Goal: Find contact information: Find contact information

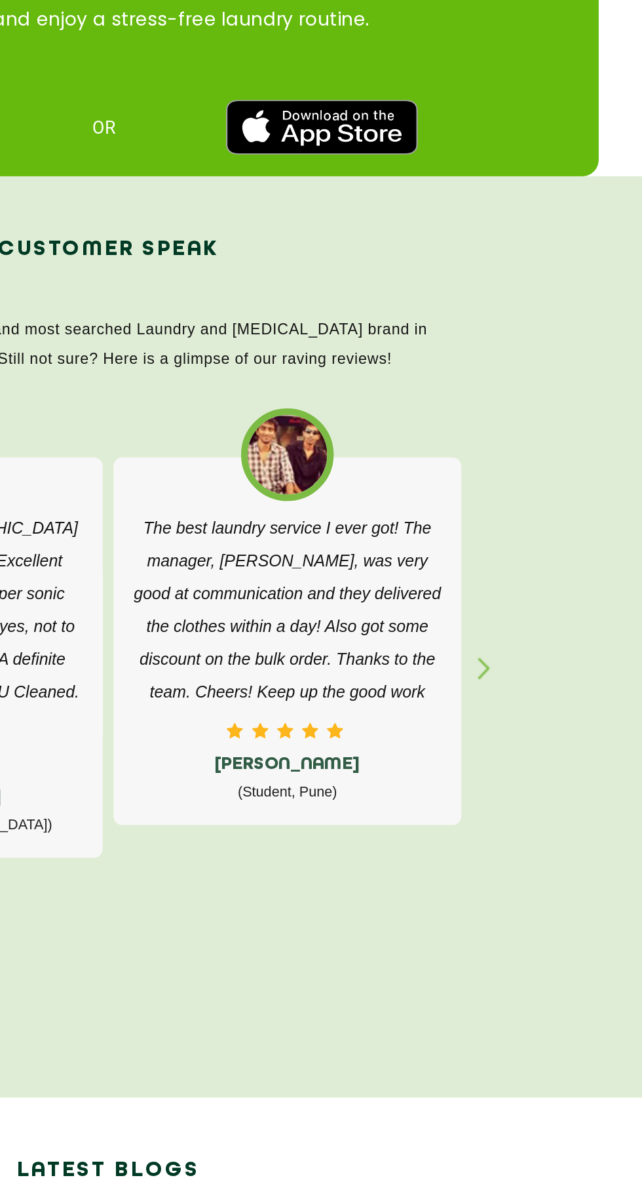
click at [549, 794] on div "button" at bounding box center [553, 812] width 20 height 36
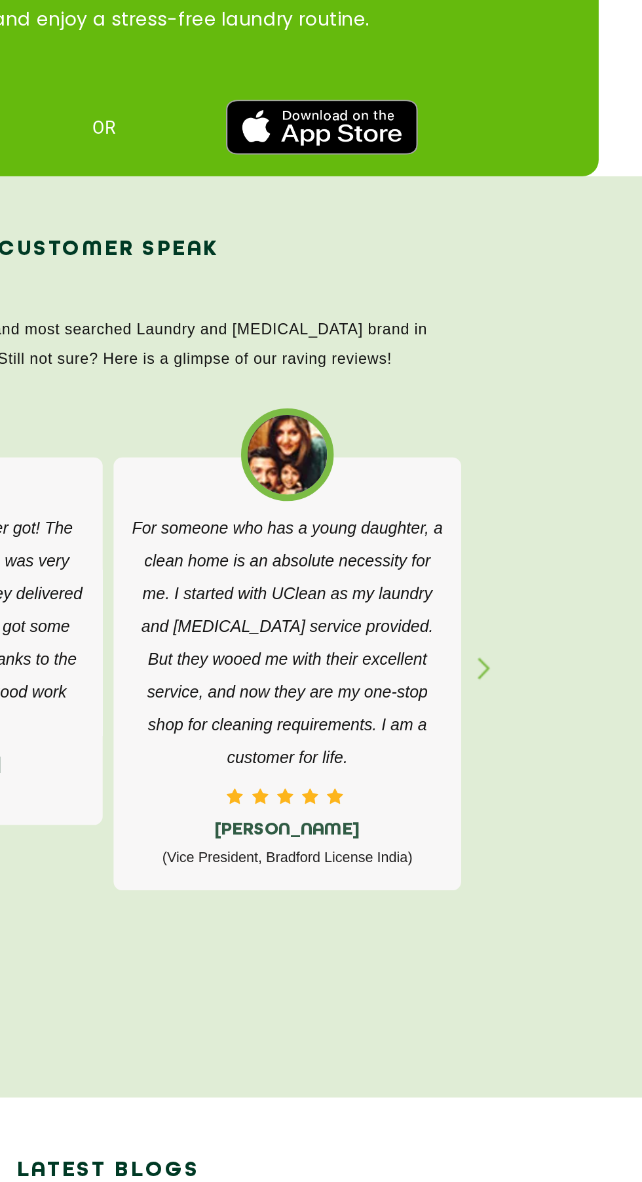
click at [554, 794] on div "button" at bounding box center [553, 812] width 20 height 36
click at [548, 794] on div "button" at bounding box center [553, 812] width 20 height 36
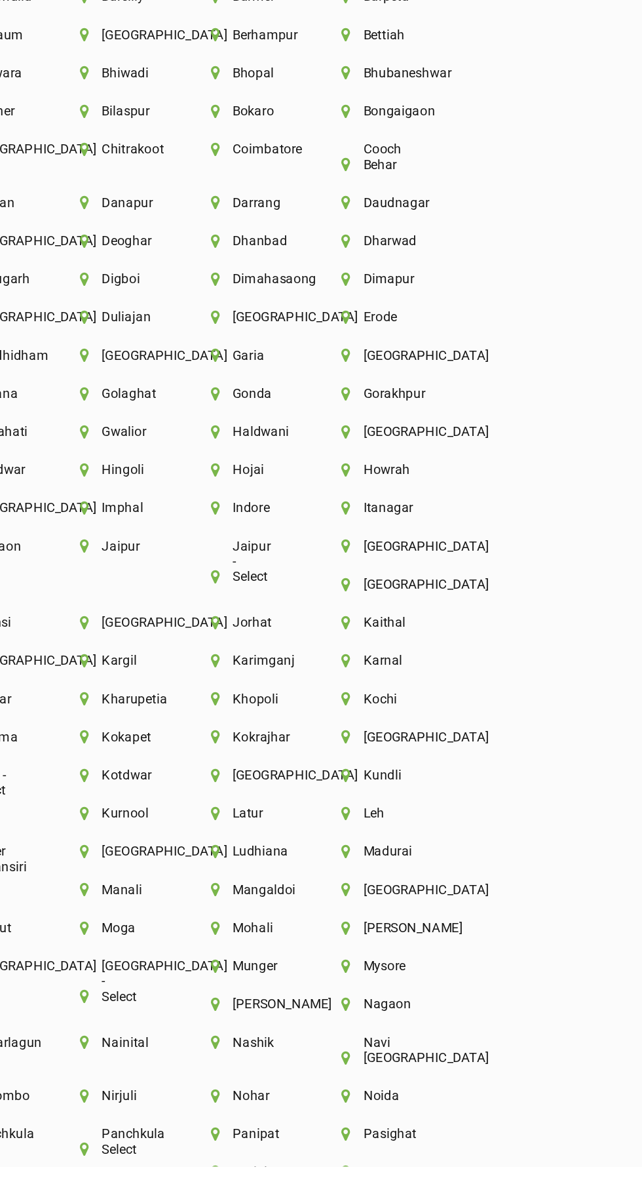
scroll to position [2496, 0]
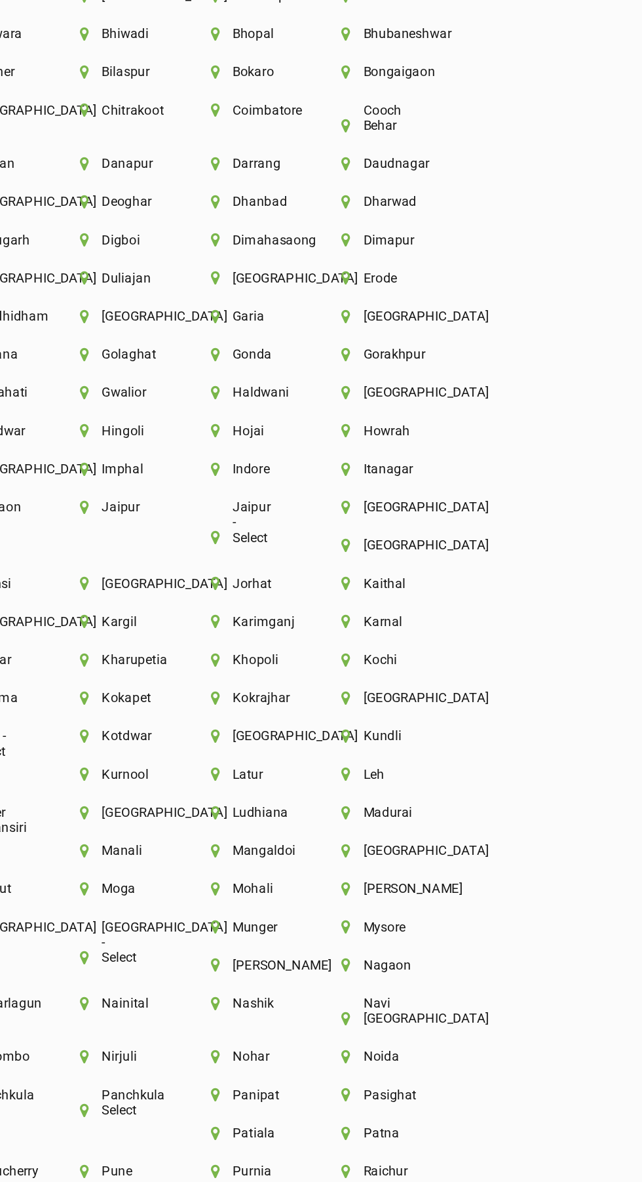
click at [338, 680] on li "Golaghat" at bounding box center [321, 684] width 34 height 9
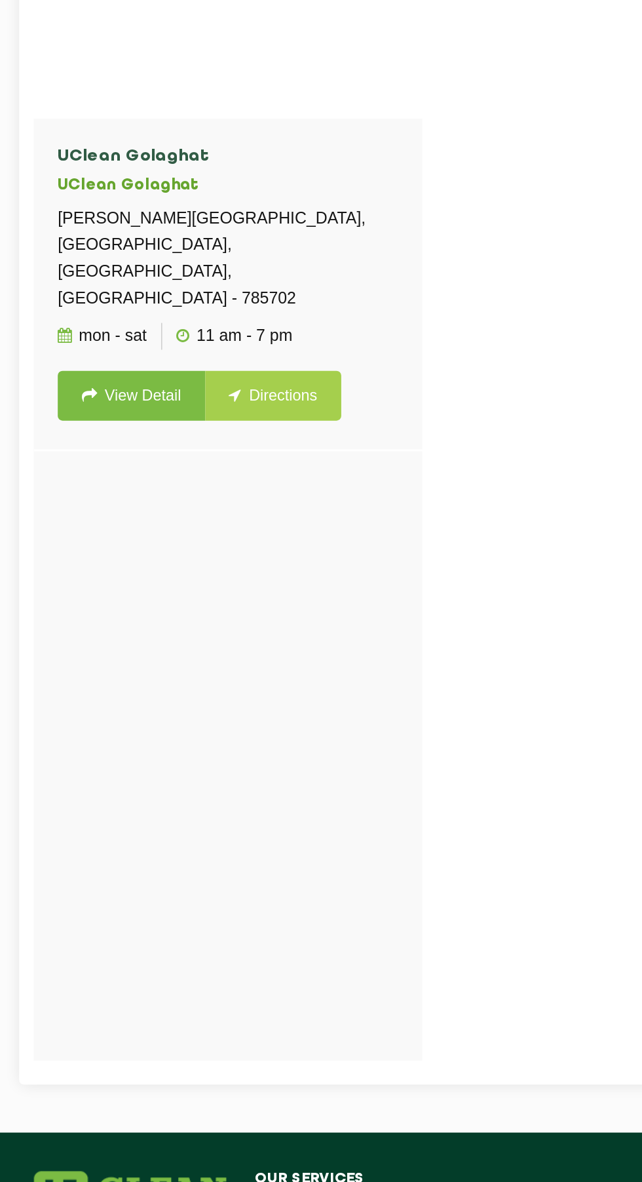
scroll to position [631, 0]
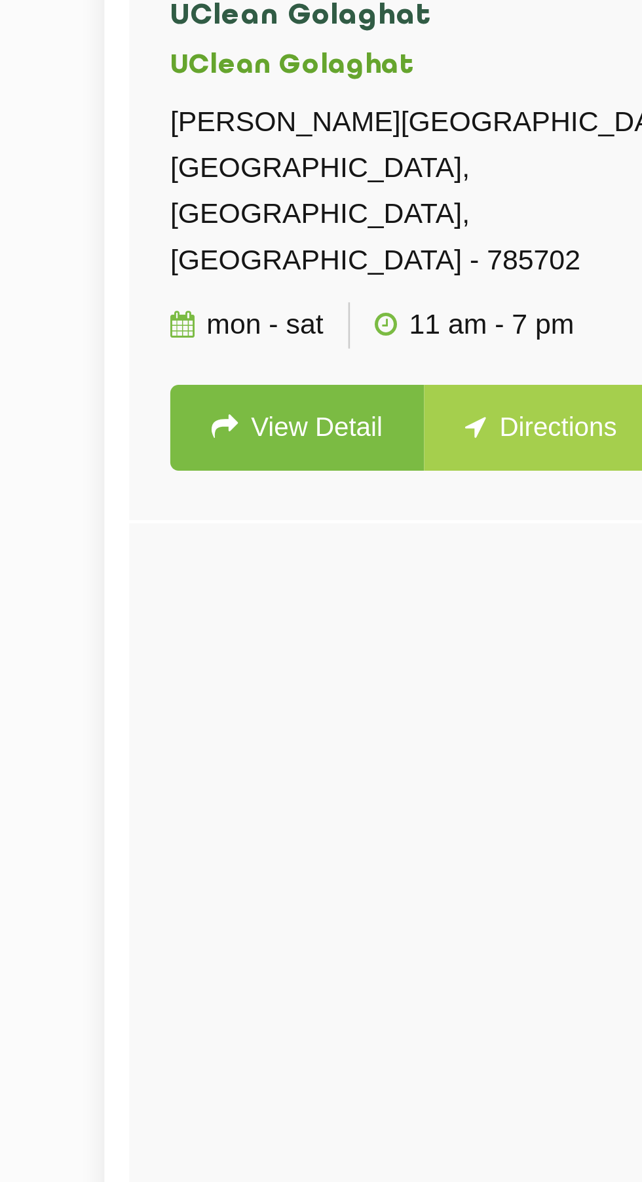
click at [189, 424] on link "View Detail" at bounding box center [168, 419] width 101 height 34
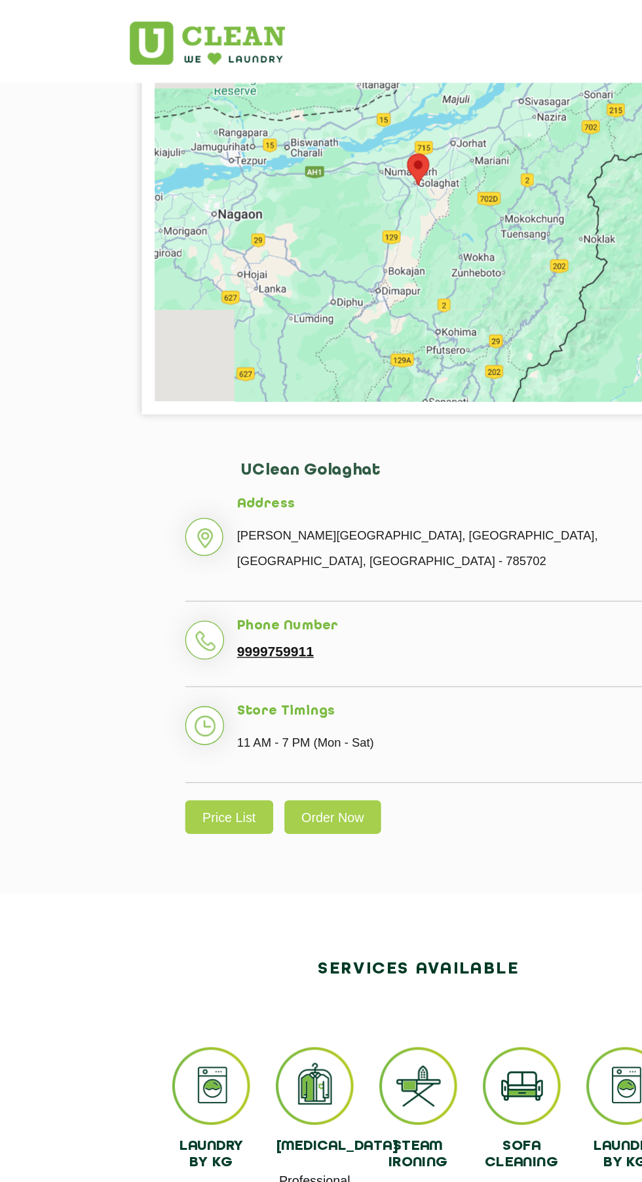
scroll to position [270, 0]
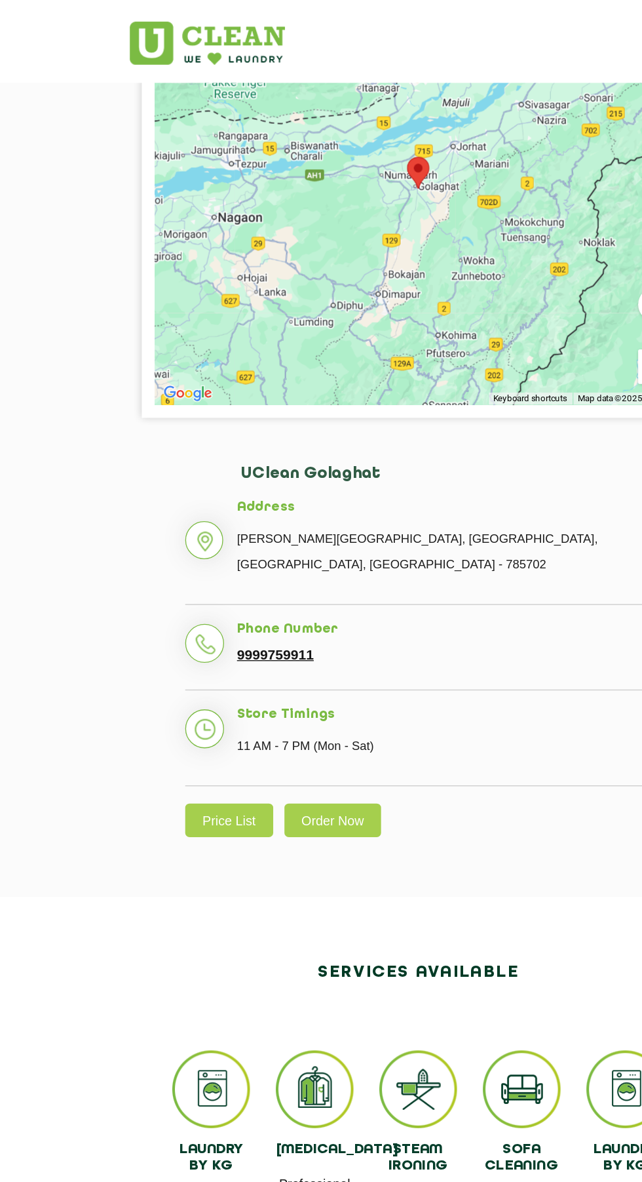
click at [227, 492] on link "9999759911" at bounding box center [213, 498] width 58 height 12
click at [212, 492] on link "9999759911" at bounding box center [213, 498] width 58 height 12
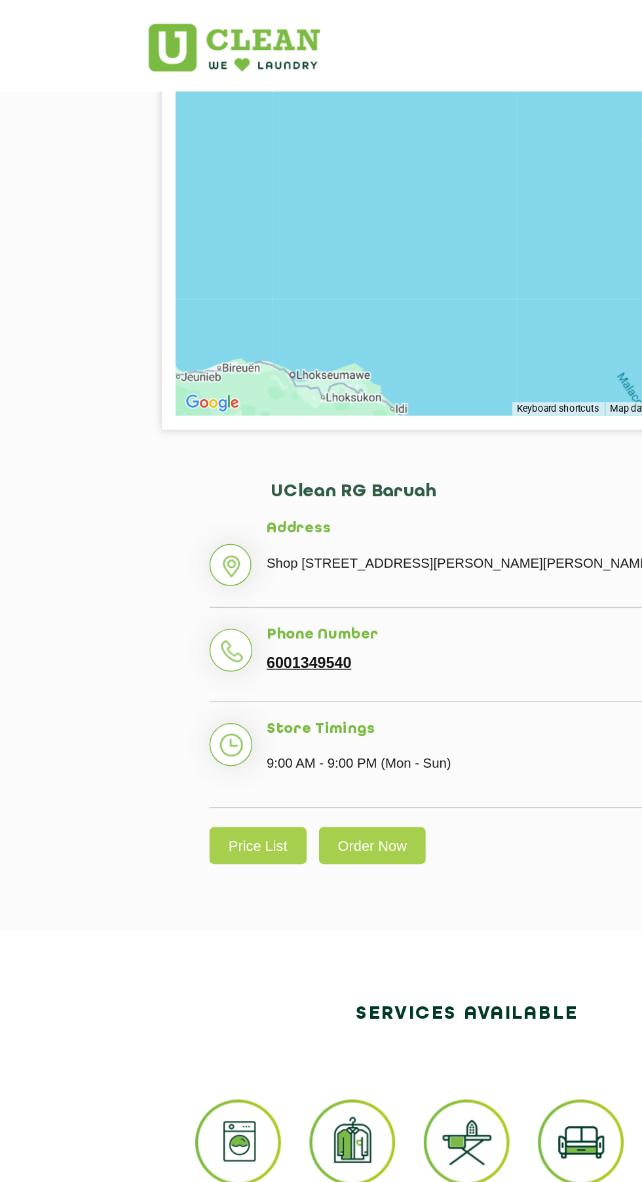
scroll to position [286, 0]
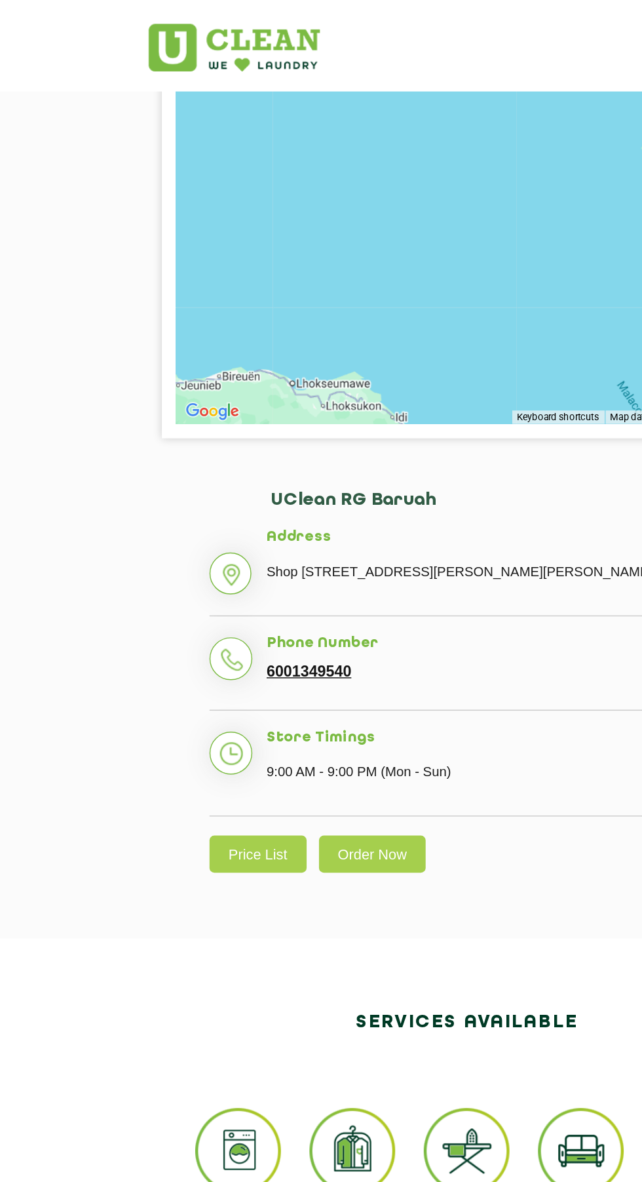
click at [217, 468] on link "6001349540" at bounding box center [213, 462] width 58 height 12
